Goal: Information Seeking & Learning: Find specific page/section

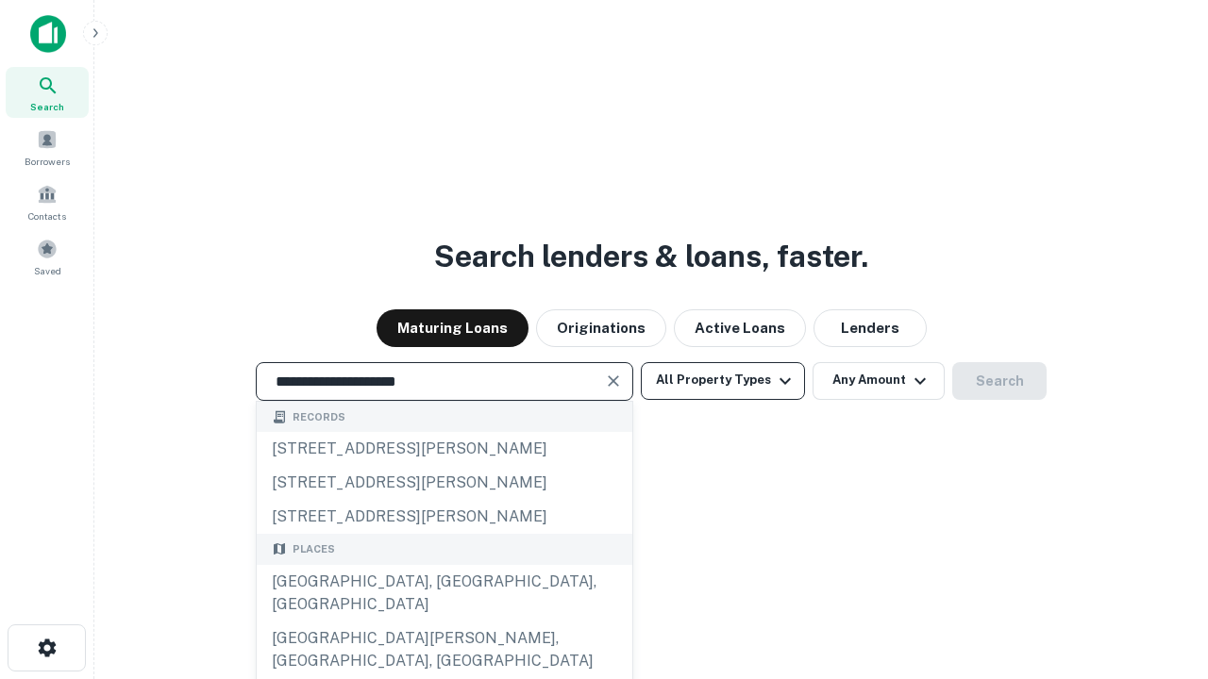
click at [443, 622] on div "[GEOGRAPHIC_DATA], [GEOGRAPHIC_DATA], [GEOGRAPHIC_DATA]" at bounding box center [444, 593] width 375 height 57
click at [723, 380] on button "All Property Types" at bounding box center [723, 381] width 164 height 38
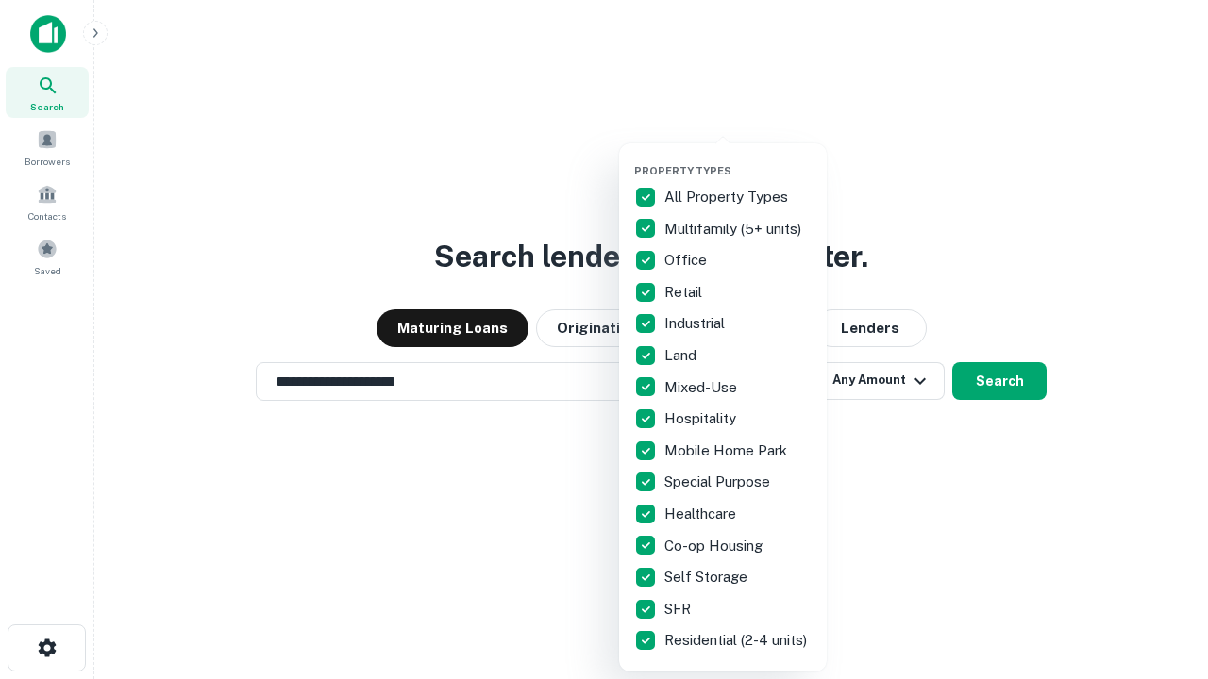
type input "**********"
click at [738, 158] on button "button" at bounding box center [738, 158] width 208 height 1
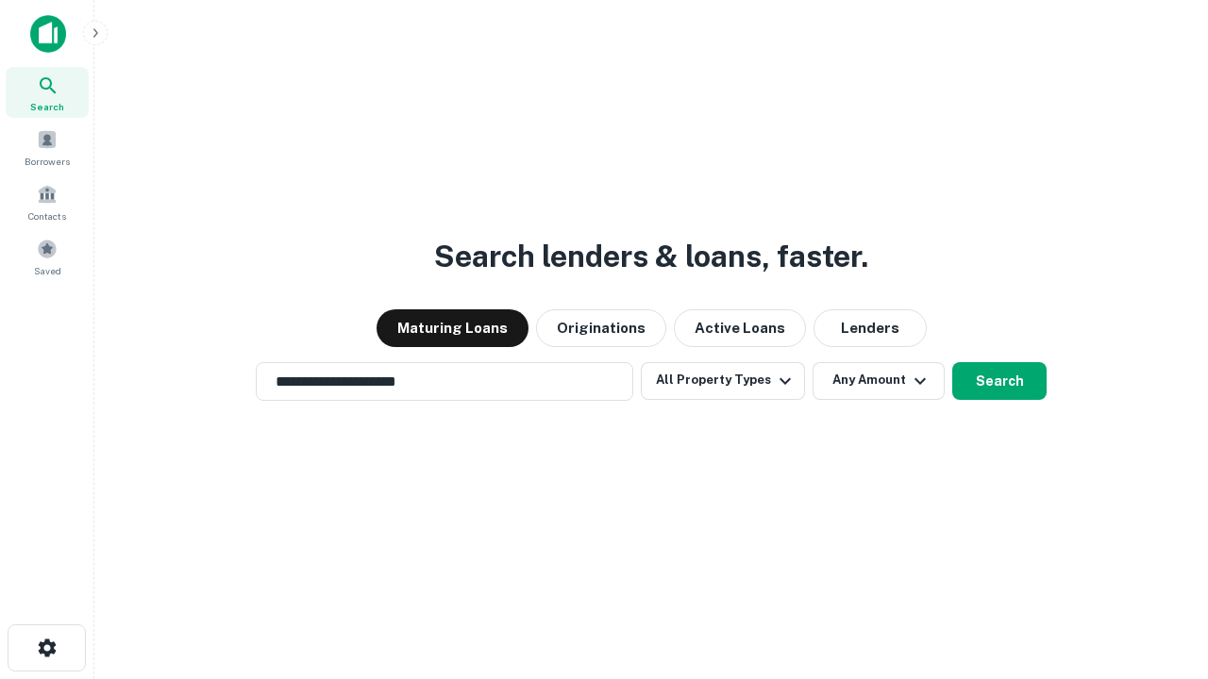
scroll to position [29, 0]
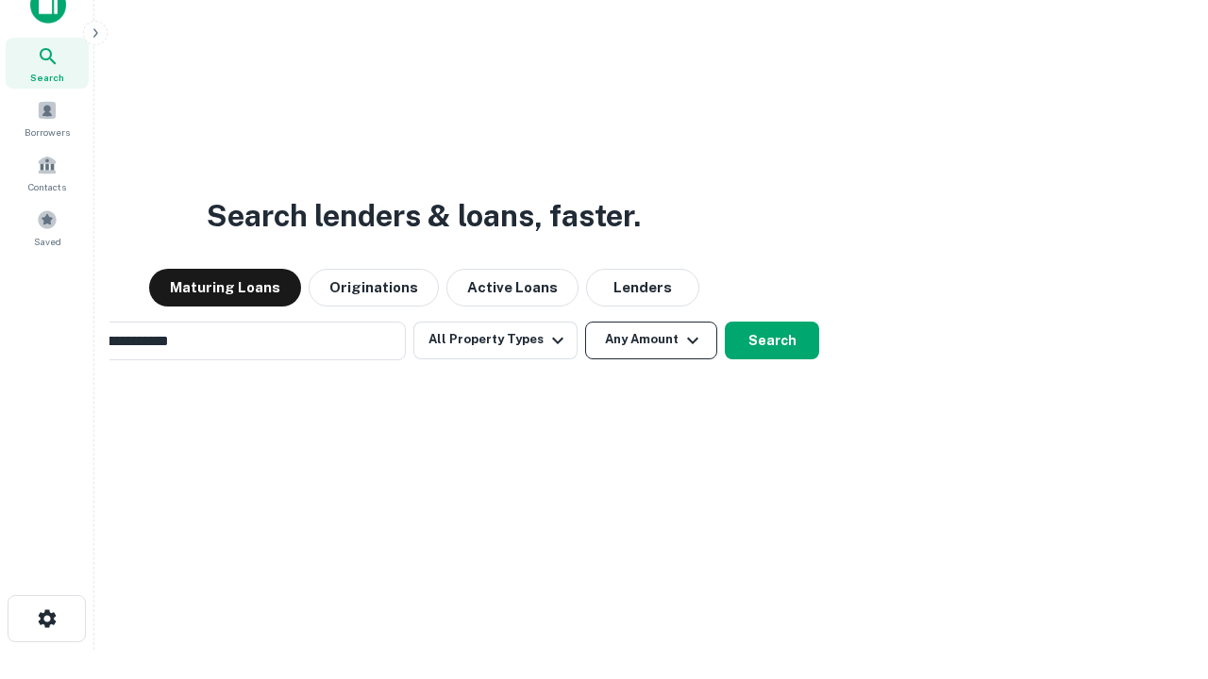
click at [585, 322] on button "Any Amount" at bounding box center [651, 341] width 132 height 38
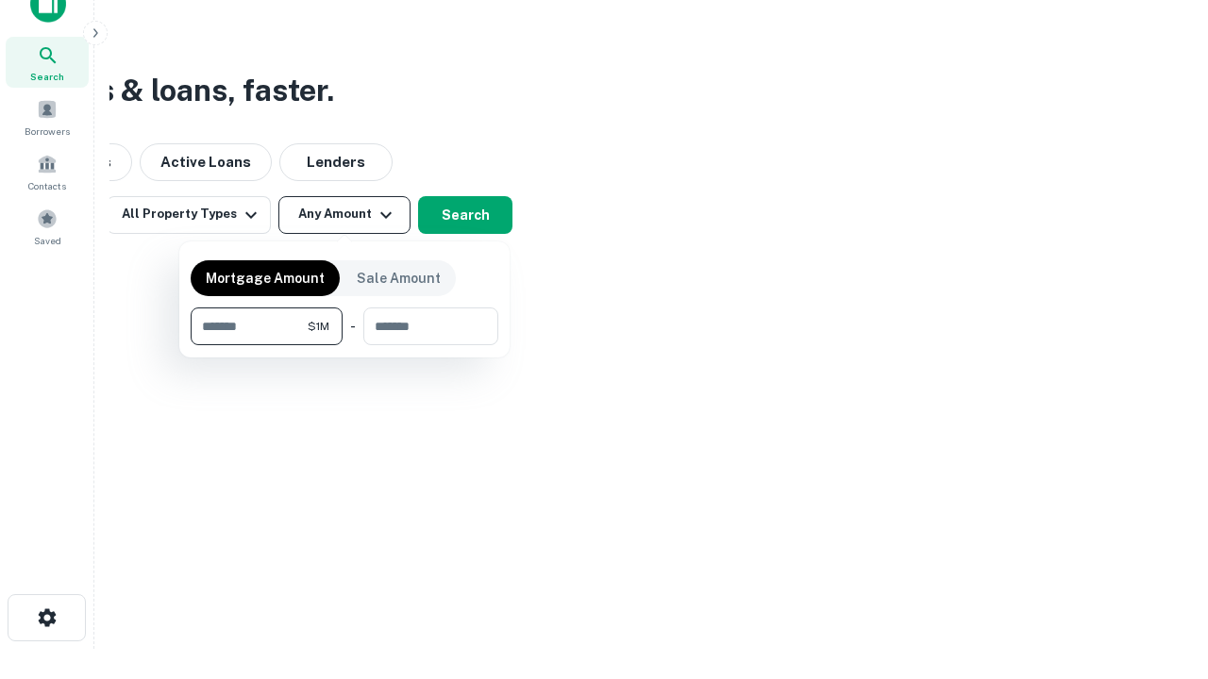
type input "*******"
click at [344, 345] on button "button" at bounding box center [345, 345] width 308 height 1
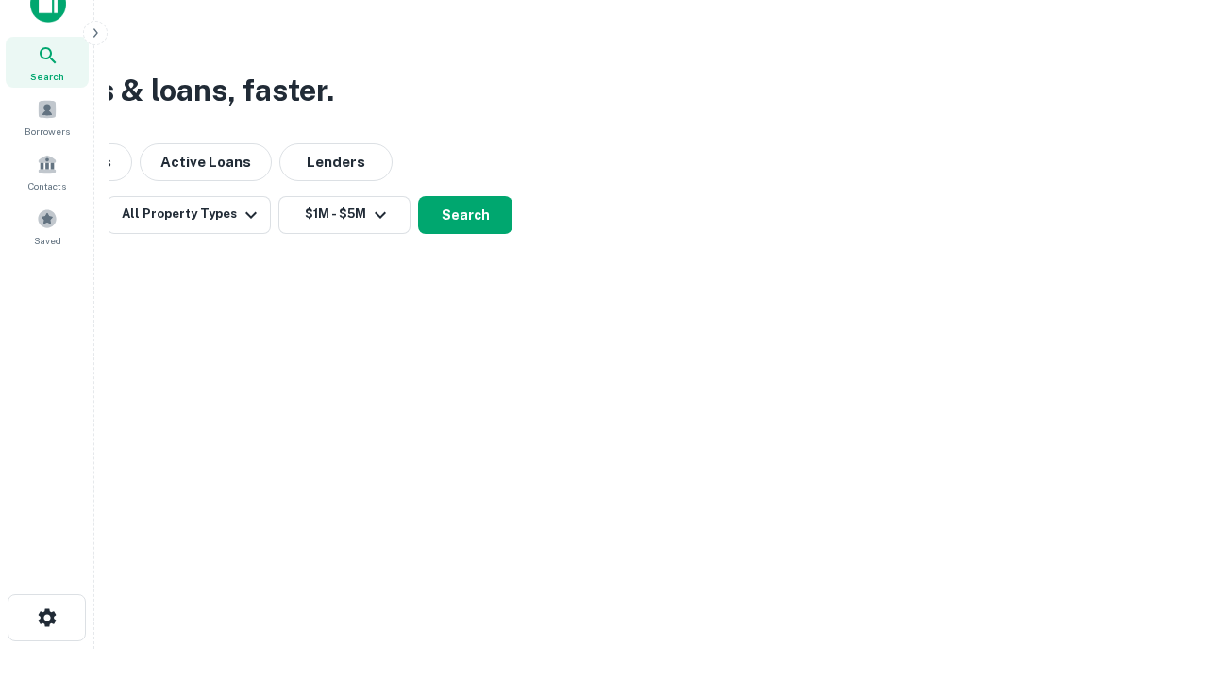
scroll to position [29, 0]
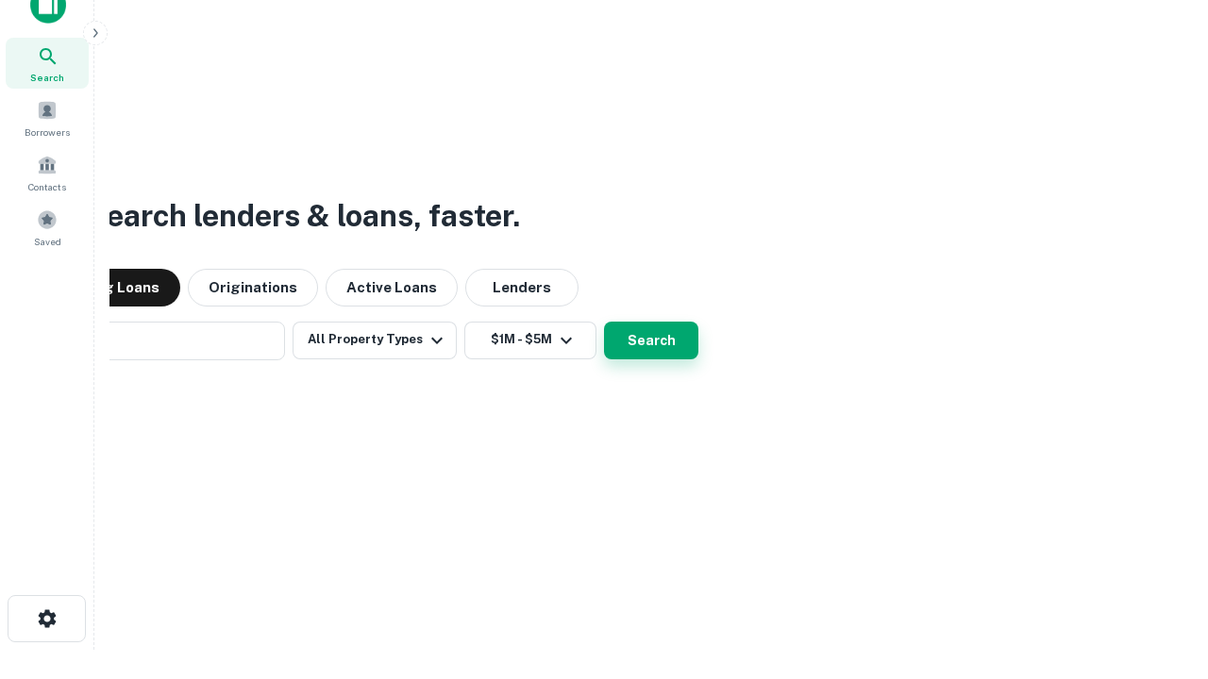
click at [604, 322] on button "Search" at bounding box center [651, 341] width 94 height 38
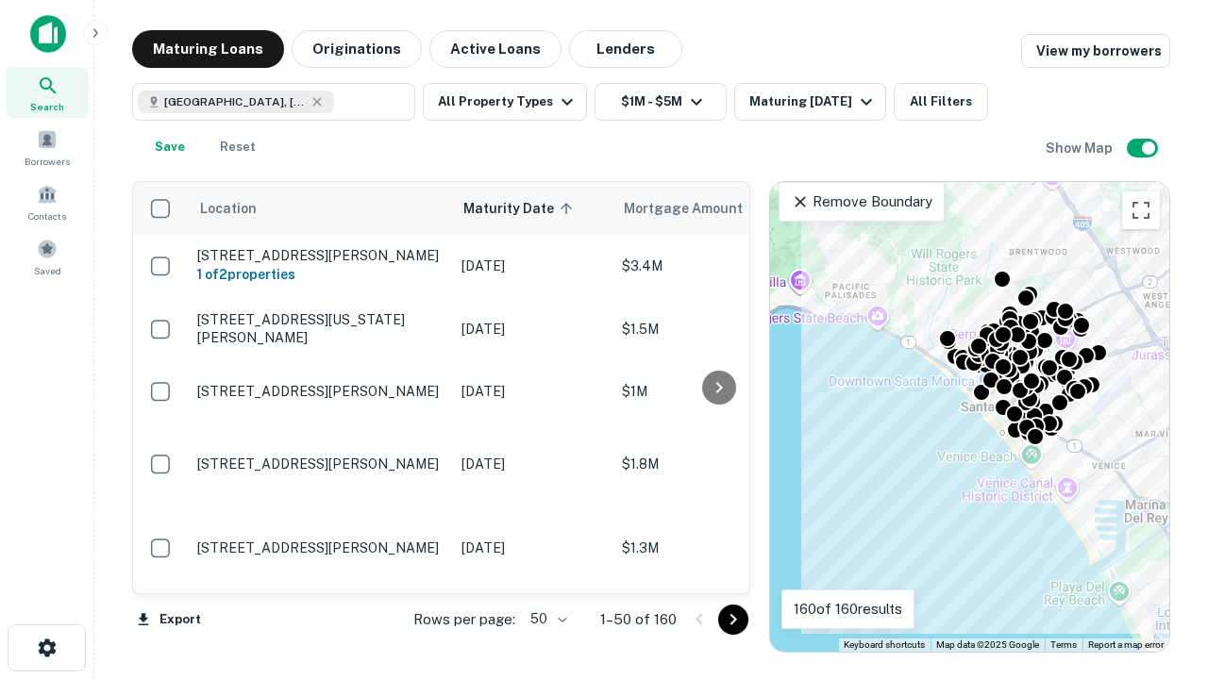
click at [545, 619] on body "Search Borrowers Contacts Saved Maturing Loans Originations Active Loans Lender…" at bounding box center [604, 339] width 1208 height 679
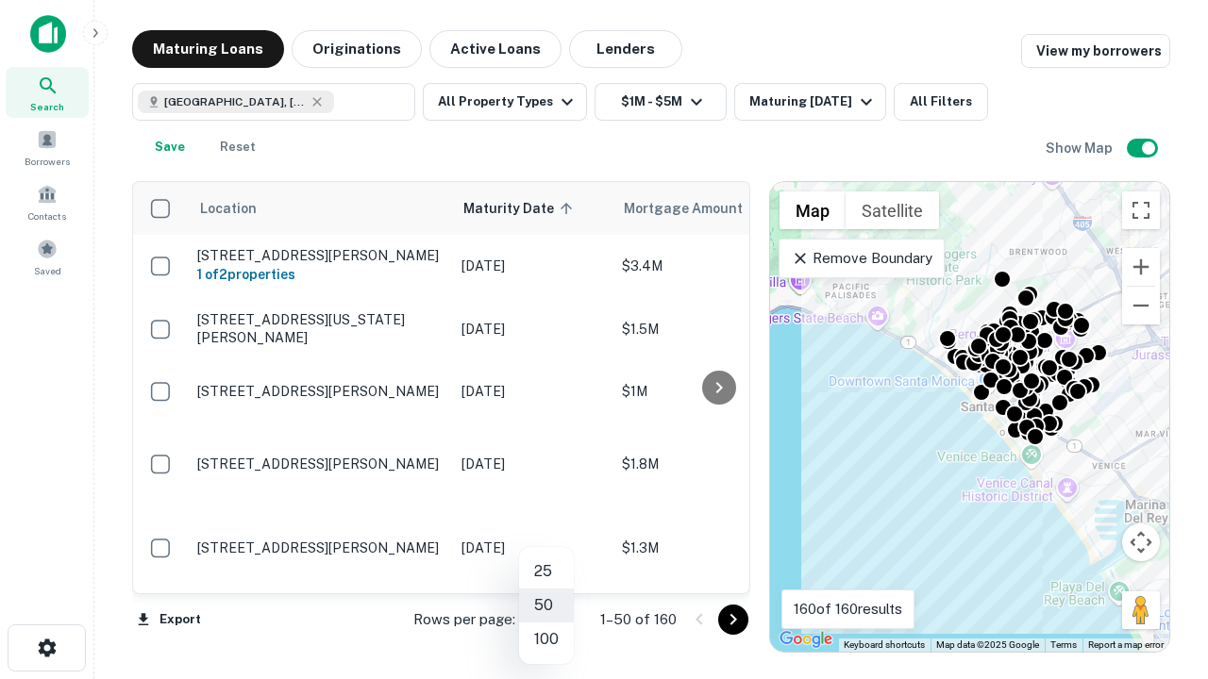
click at [546, 572] on li "25" at bounding box center [546, 572] width 55 height 34
